Goal: Task Accomplishment & Management: Use online tool/utility

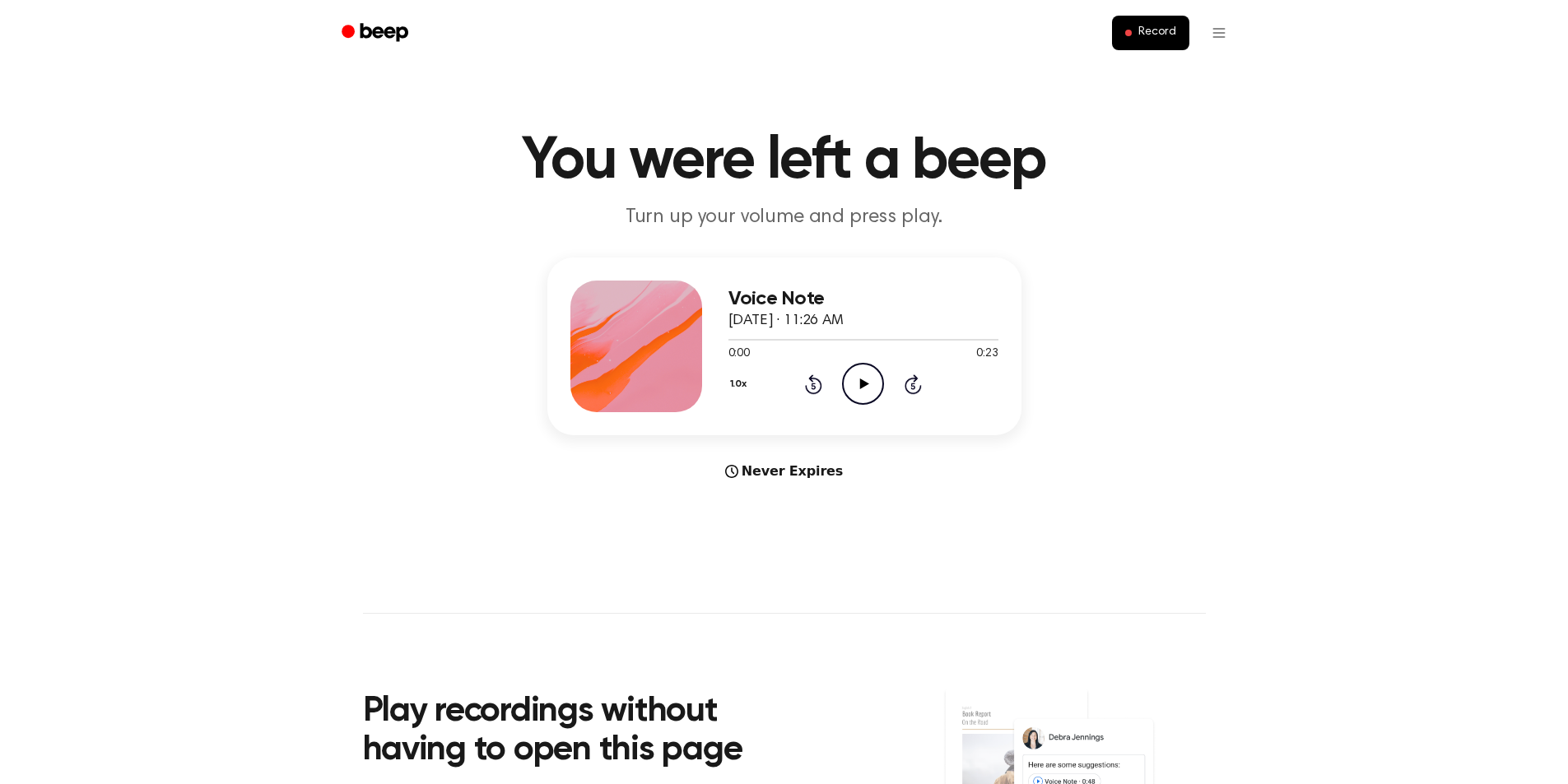
click at [868, 389] on icon "Play Audio" at bounding box center [862, 383] width 42 height 42
drag, startPoint x: 1171, startPoint y: 28, endPoint x: 1214, endPoint y: 38, distance: 44.1
click at [1214, 38] on ul "Record" at bounding box center [838, 32] width 803 height 39
click at [1219, 32] on html "Record You were left a beep Turn up your volume and press play. Voice Note Sept…" at bounding box center [784, 669] width 1568 height 1338
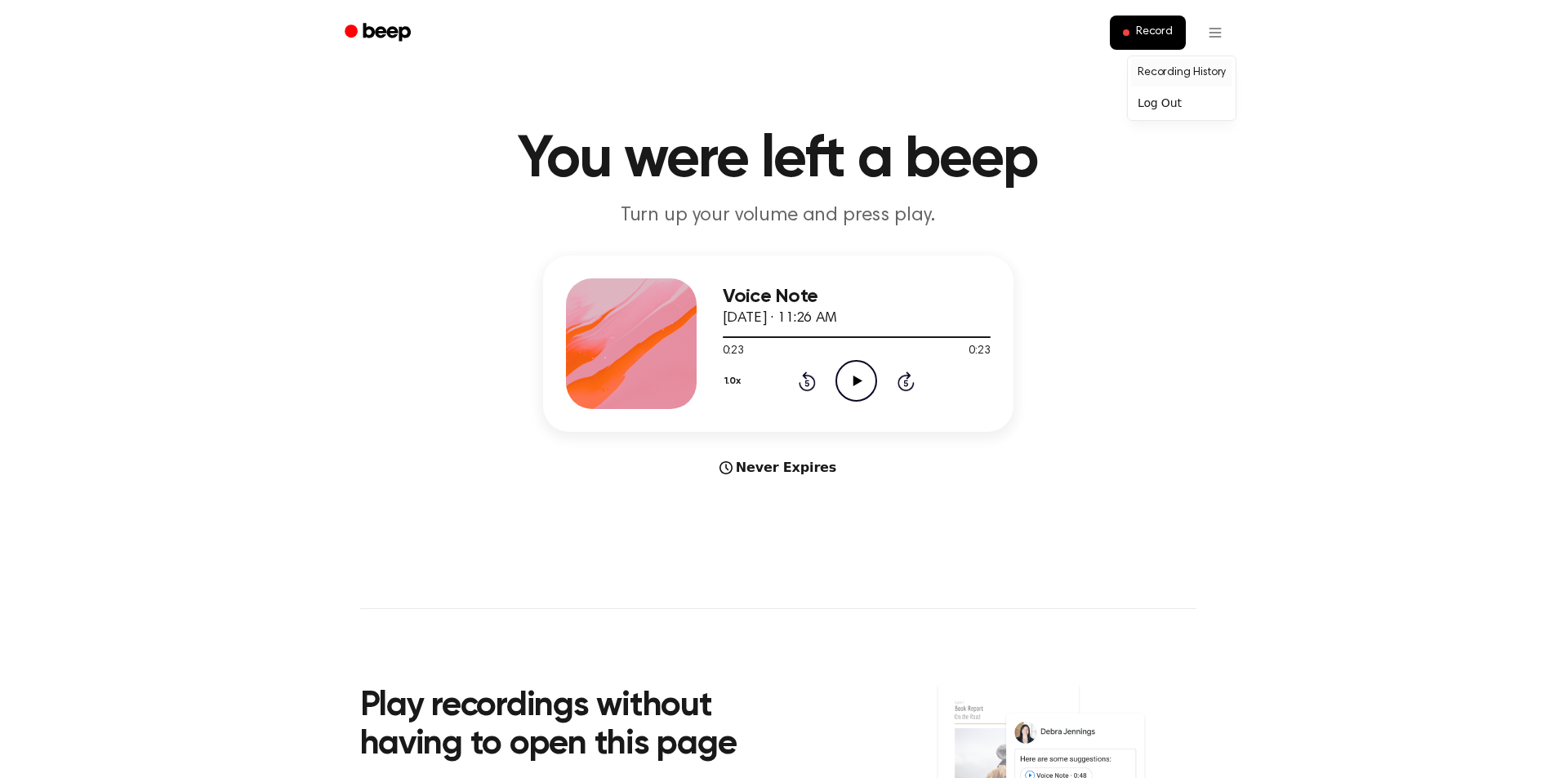
click at [1199, 60] on link "Recording History" at bounding box center [1182, 74] width 101 height 27
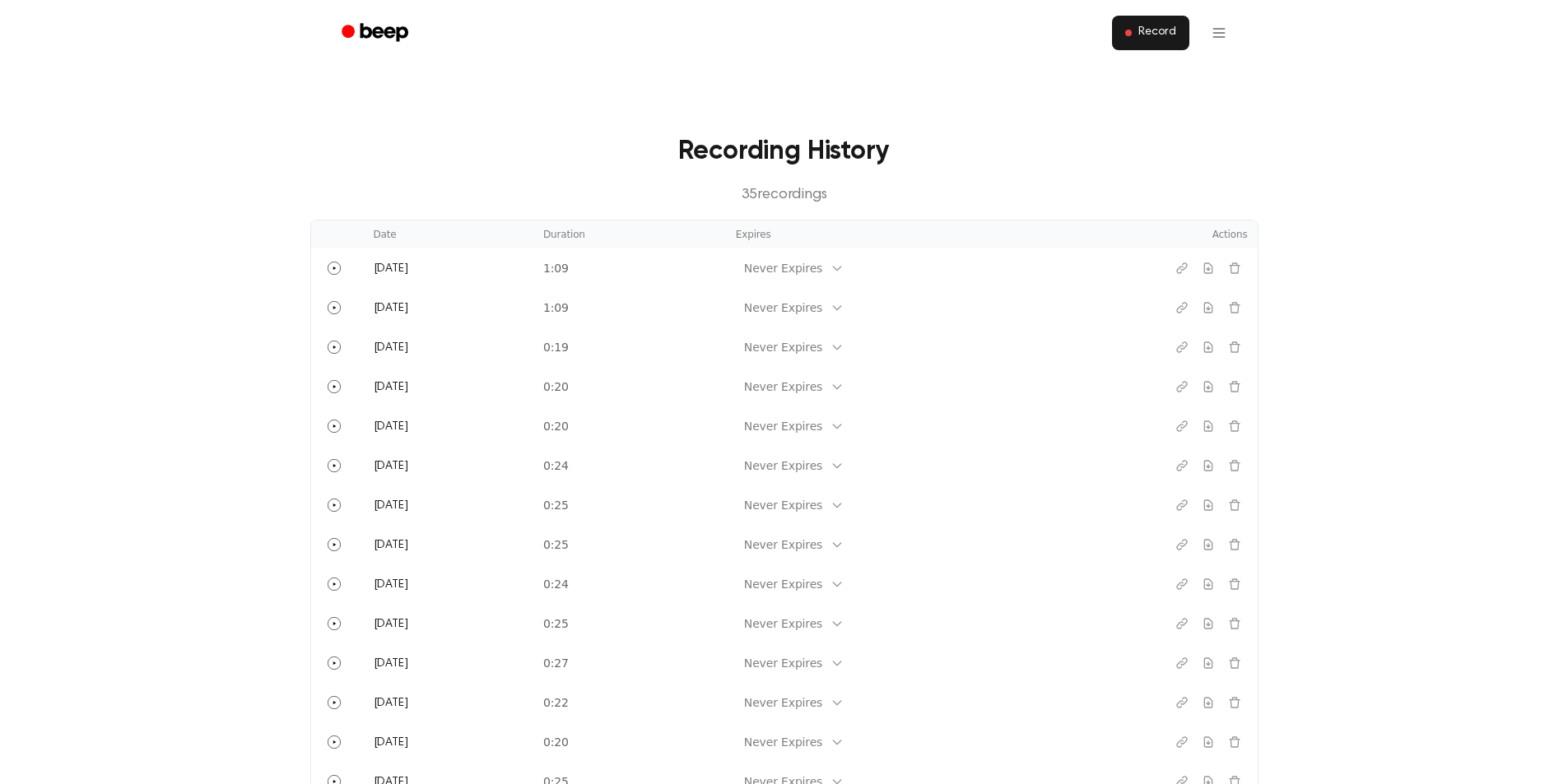
click at [1167, 36] on span "Record" at bounding box center [1156, 32] width 37 height 14
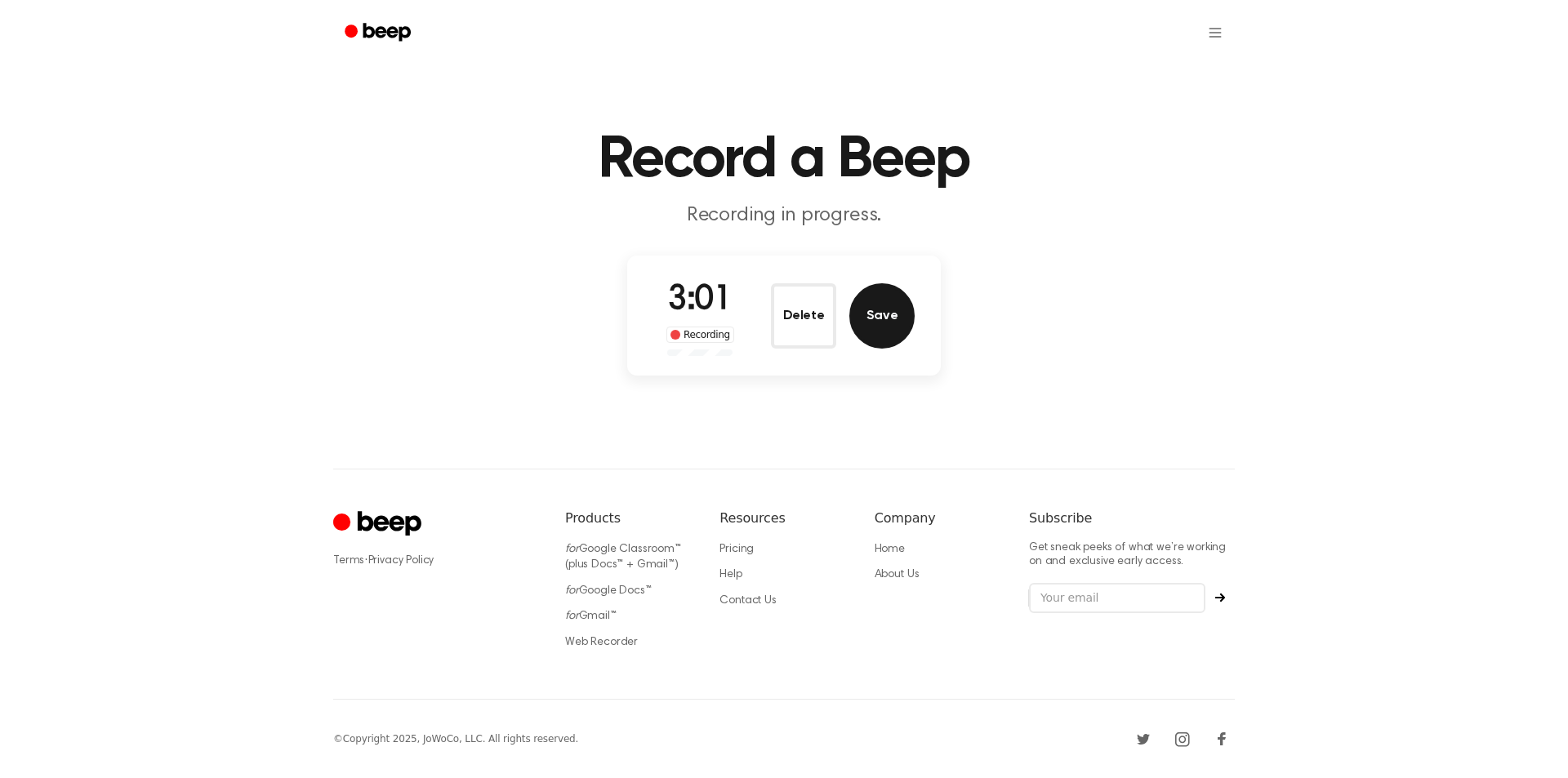
click at [868, 322] on button "Save" at bounding box center [881, 315] width 65 height 65
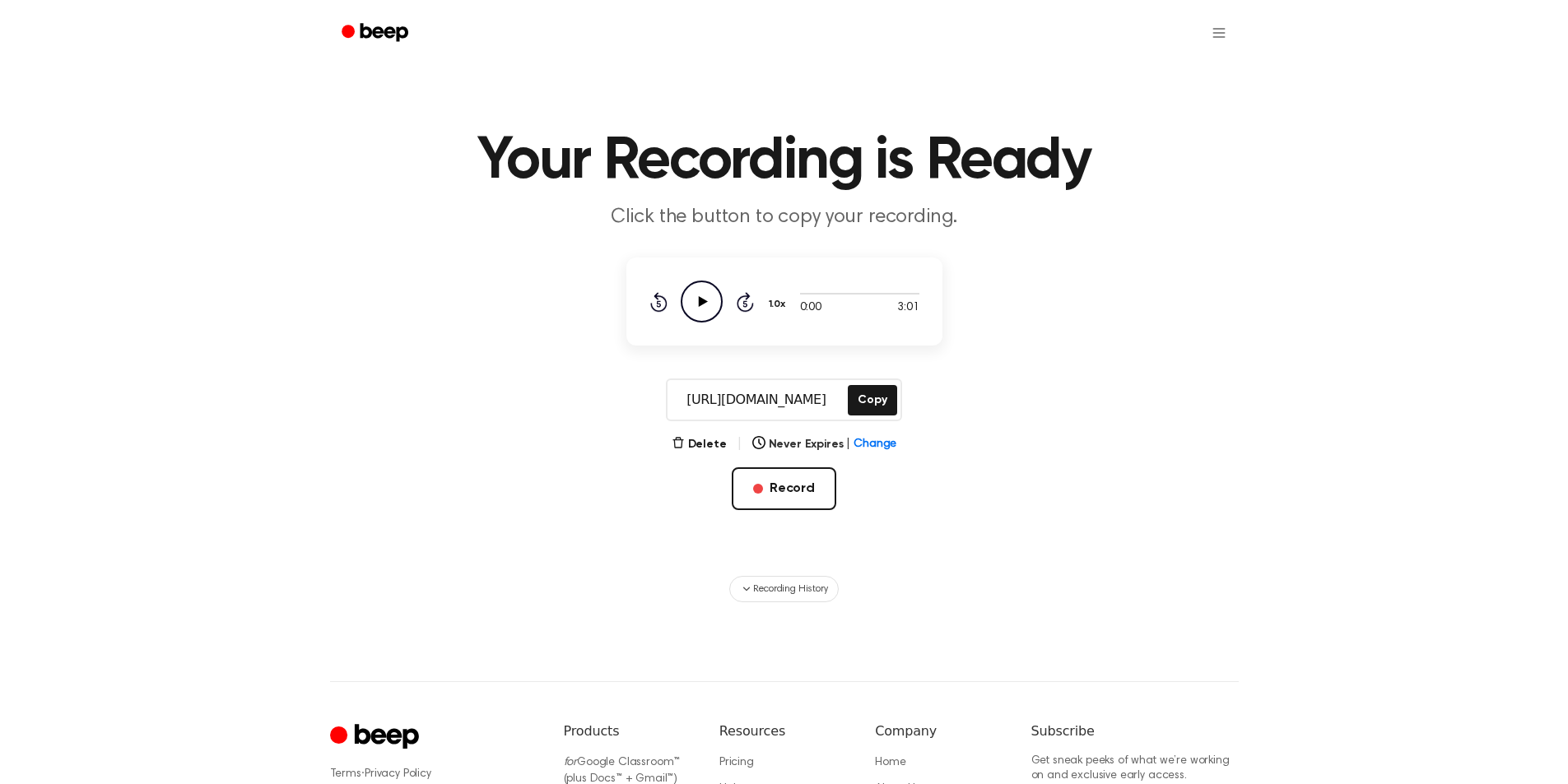
click at [710, 296] on icon "Play Audio" at bounding box center [701, 301] width 42 height 42
click at [862, 403] on button "Copy" at bounding box center [872, 401] width 49 height 31
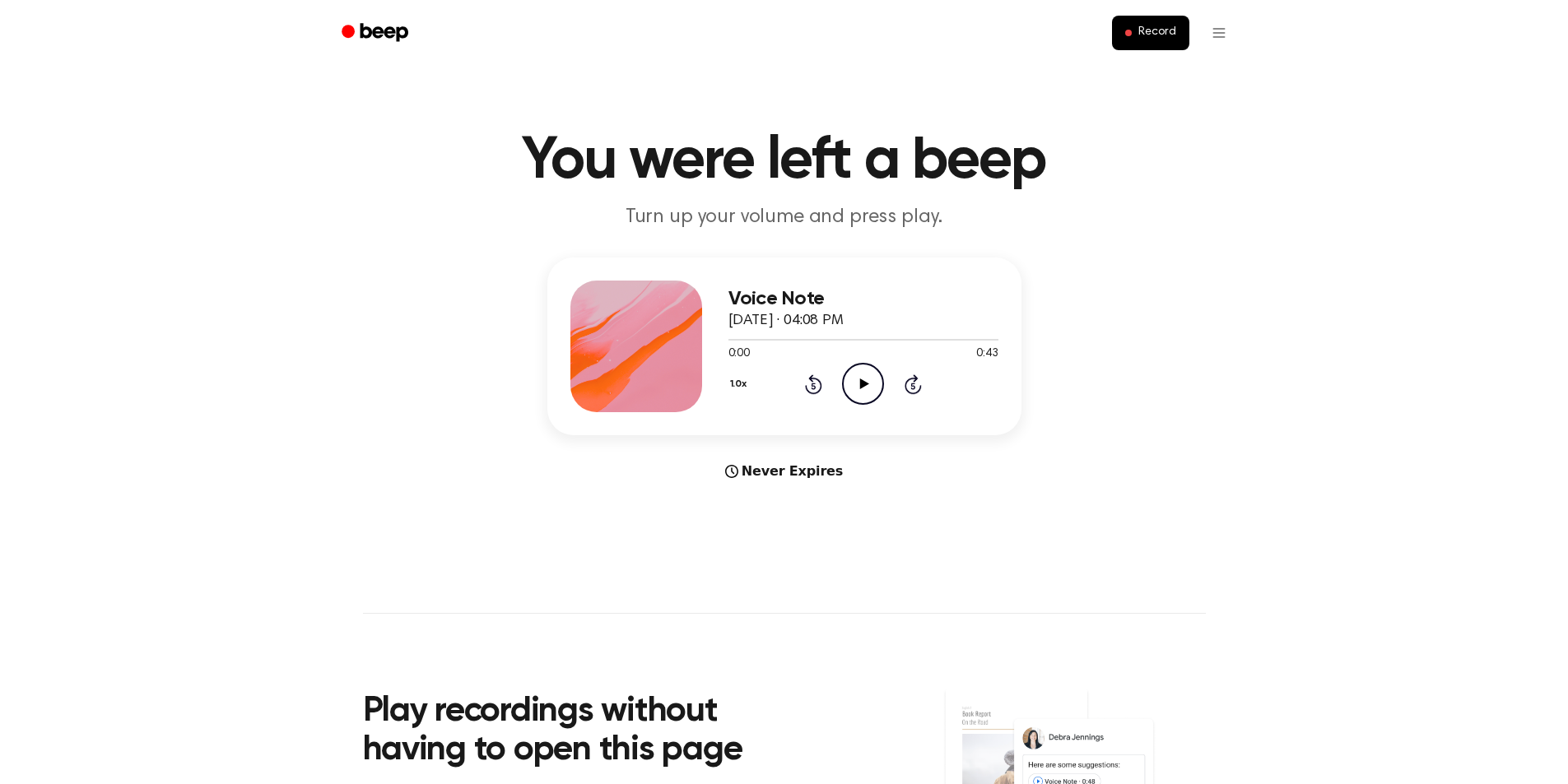
click at [868, 381] on icon "Play Audio" at bounding box center [862, 383] width 42 height 42
click at [868, 384] on icon at bounding box center [864, 383] width 9 height 11
click at [870, 375] on icon "Play Audio" at bounding box center [862, 383] width 42 height 42
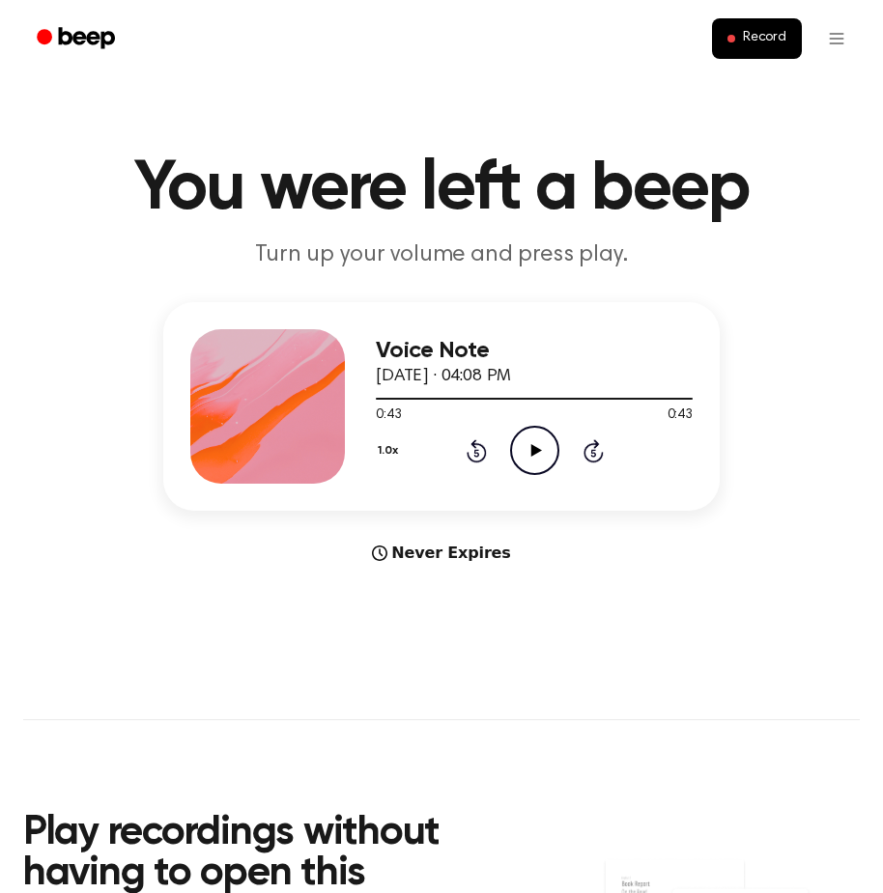
click at [532, 447] on icon at bounding box center [535, 450] width 11 height 13
click at [532, 447] on icon at bounding box center [534, 450] width 9 height 13
click at [763, 38] on span "Record" at bounding box center [764, 38] width 43 height 17
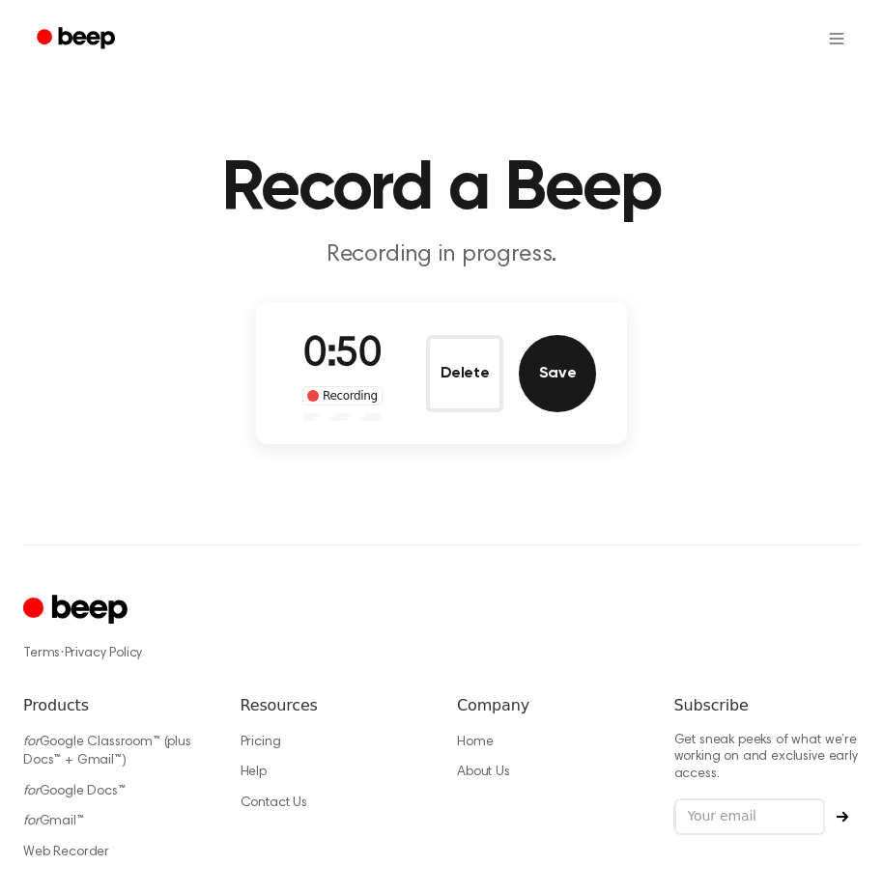
click at [542, 364] on button "Save" at bounding box center [557, 373] width 77 height 77
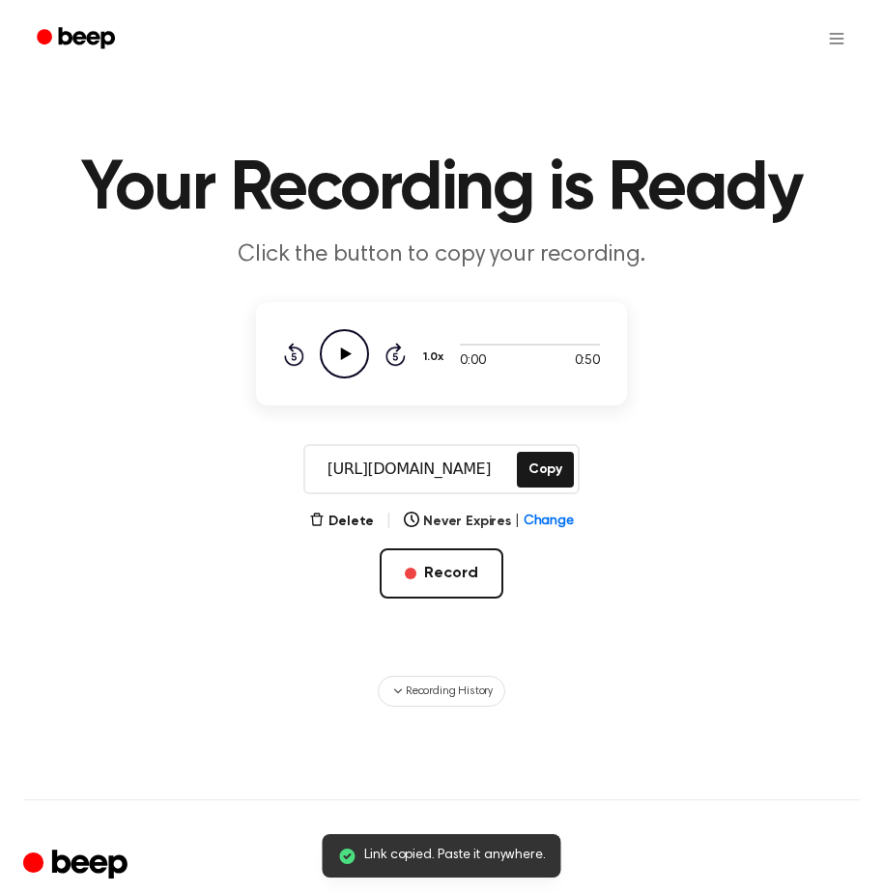
click at [349, 355] on icon at bounding box center [346, 354] width 11 height 13
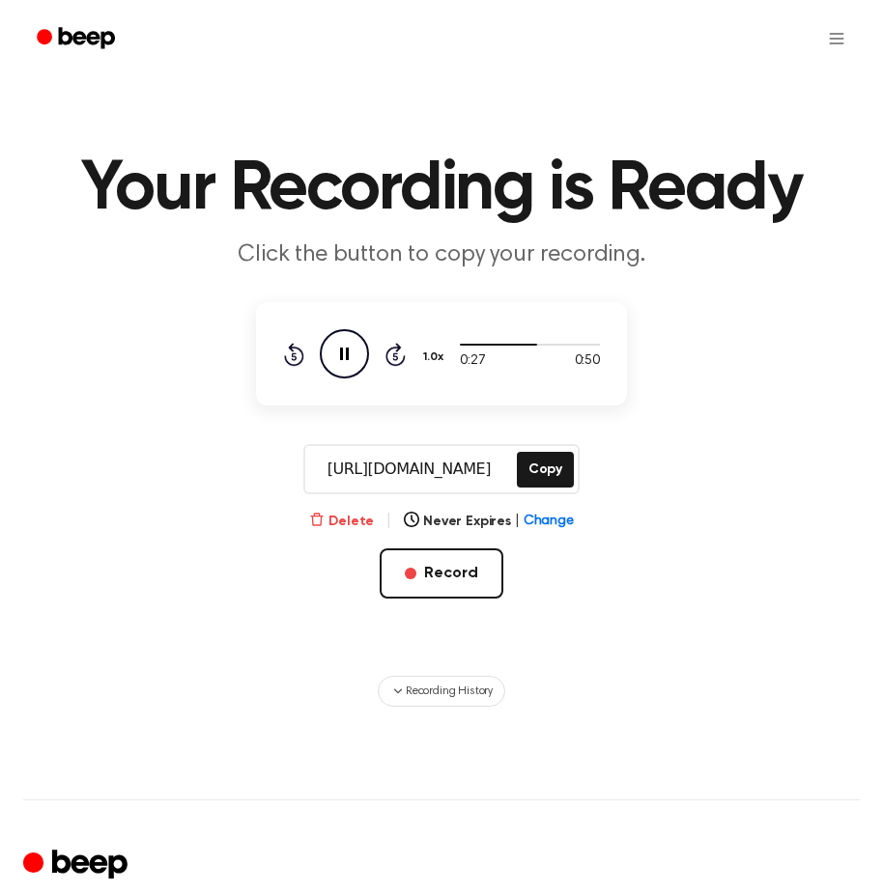
click at [349, 523] on button "Delete" at bounding box center [341, 522] width 65 height 20
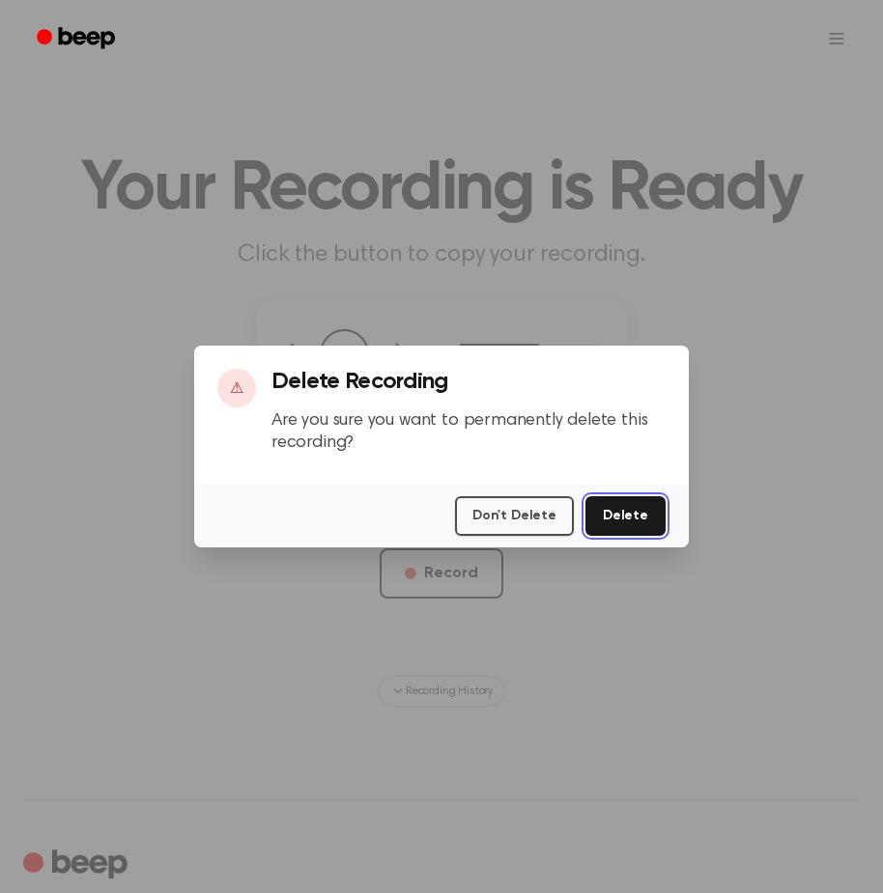
click at [599, 519] on button "Delete" at bounding box center [625, 516] width 80 height 40
click at [605, 519] on button "Delete" at bounding box center [625, 516] width 80 height 40
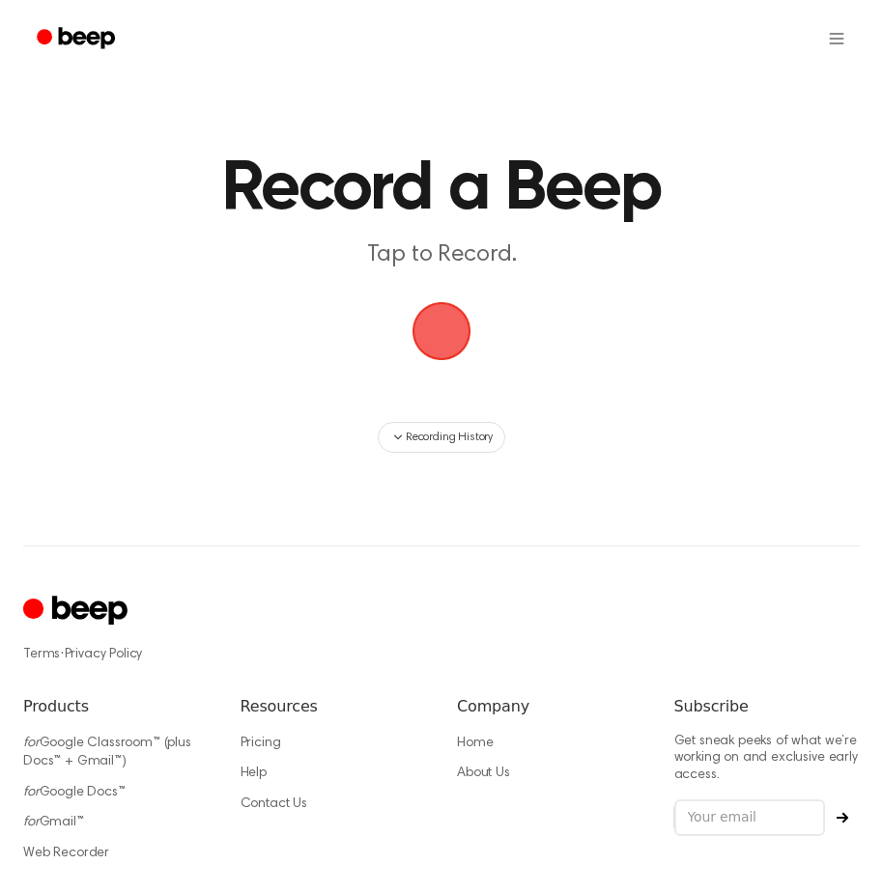
click at [437, 338] on span "button" at bounding box center [441, 331] width 59 height 59
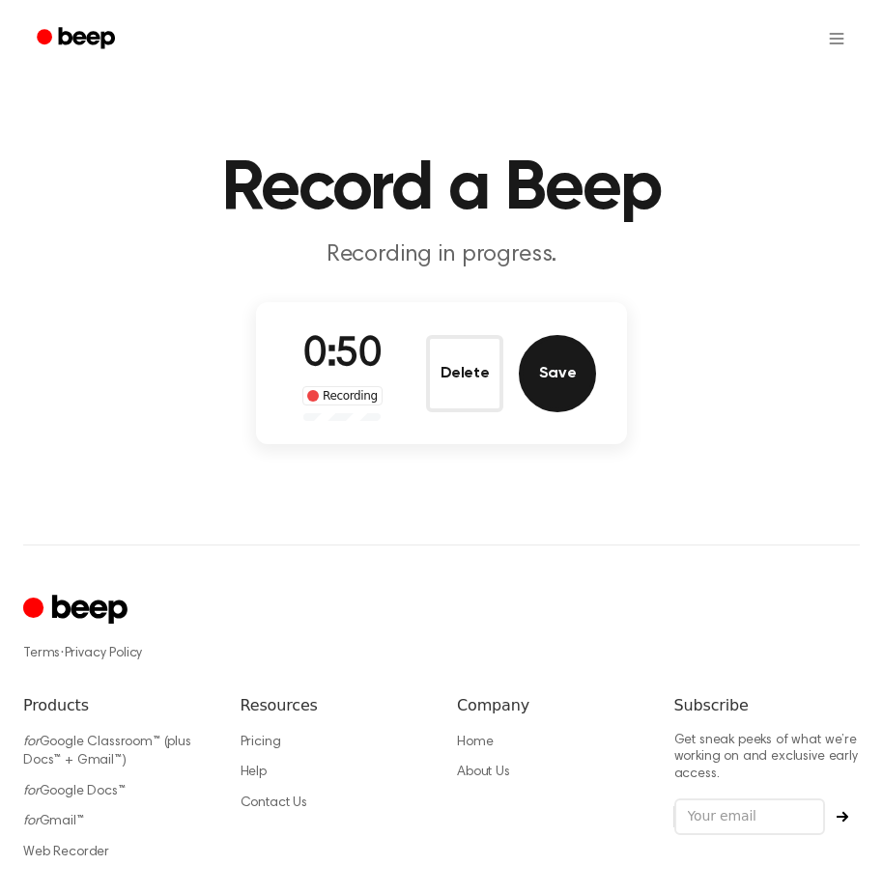
click at [549, 357] on button "Save" at bounding box center [557, 373] width 77 height 77
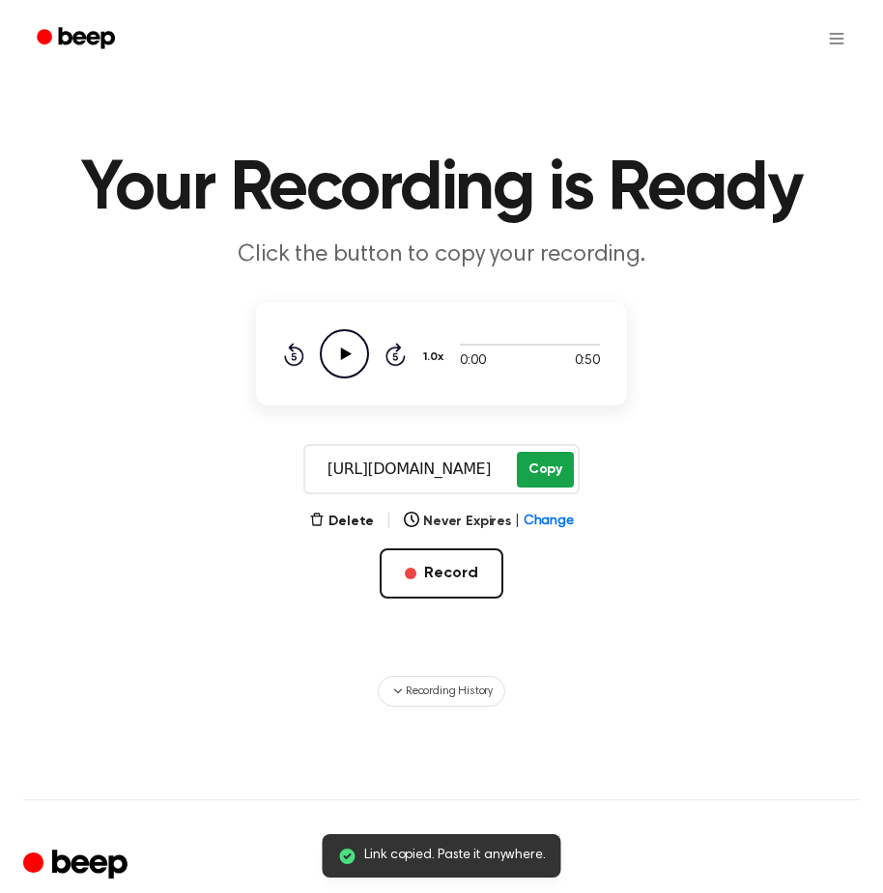
click at [538, 460] on button "Copy" at bounding box center [545, 470] width 57 height 36
